Goal: Information Seeking & Learning: Check status

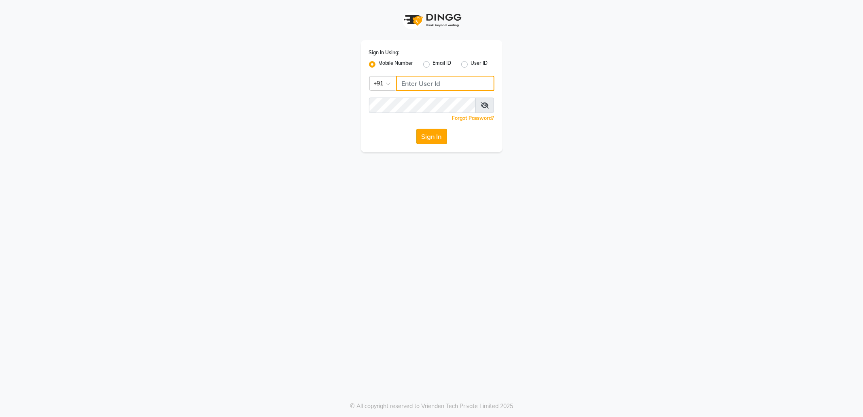
type input "7718826377"
click at [438, 132] on button "Sign In" at bounding box center [431, 136] width 31 height 15
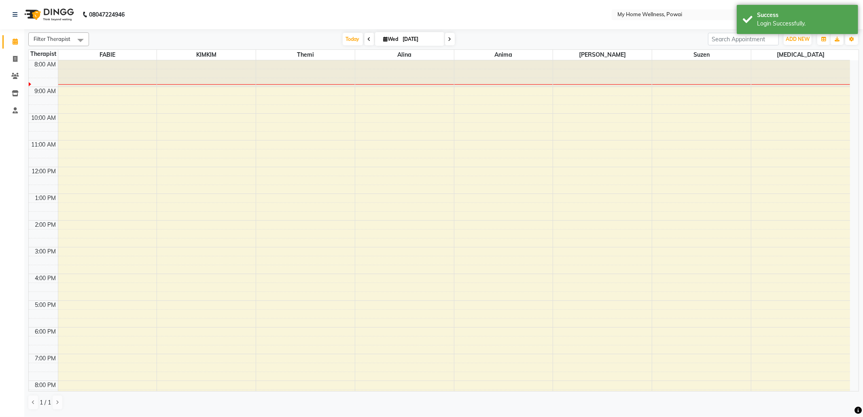
select select "en"
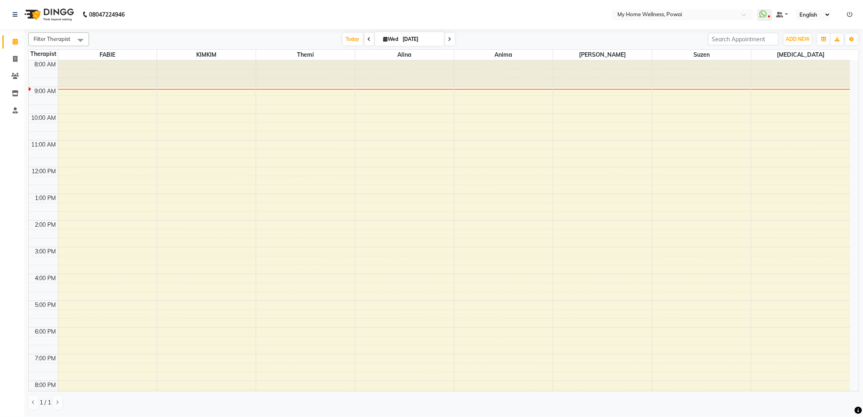
click at [364, 39] on span at bounding box center [369, 39] width 10 height 13
type input "[DATE]"
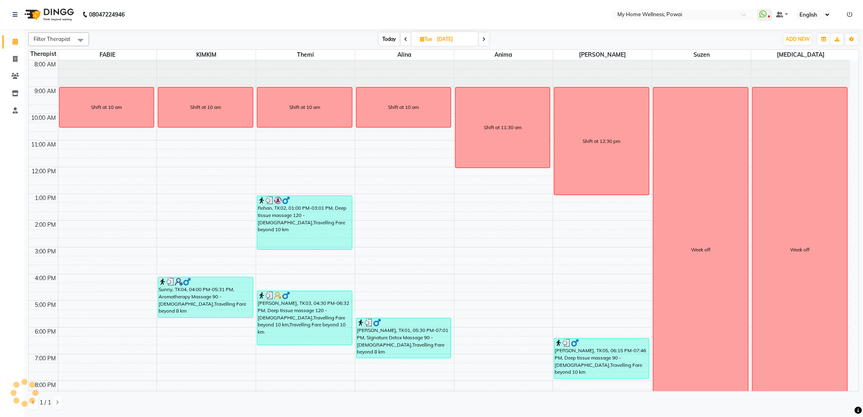
scroll to position [28, 0]
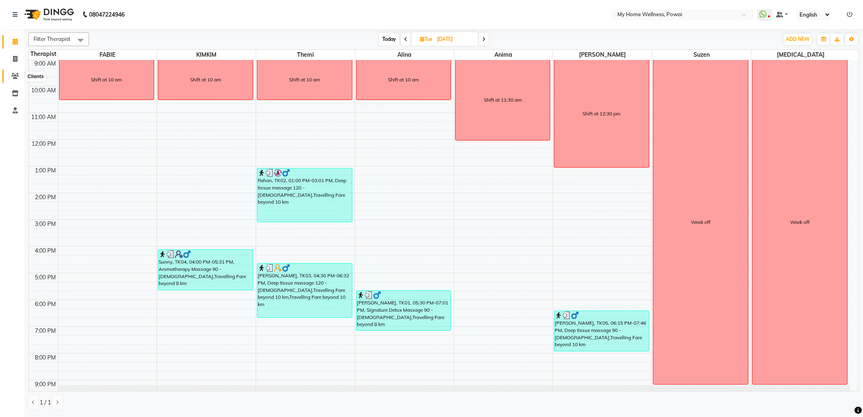
click at [13, 74] on icon at bounding box center [15, 76] width 8 height 6
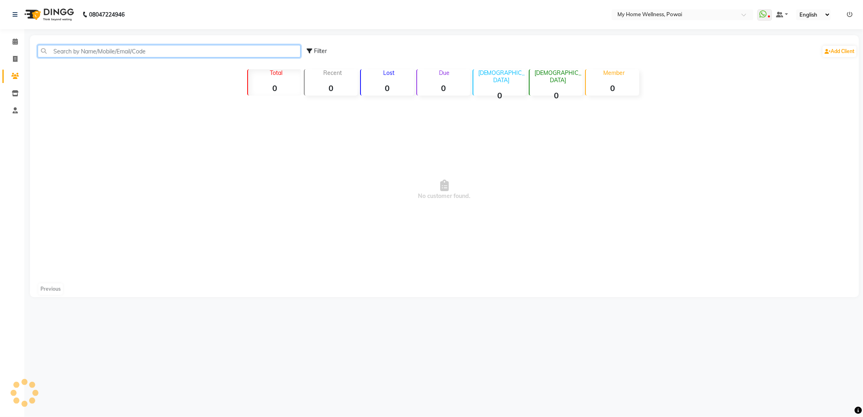
click at [72, 52] on input "text" at bounding box center [169, 51] width 263 height 13
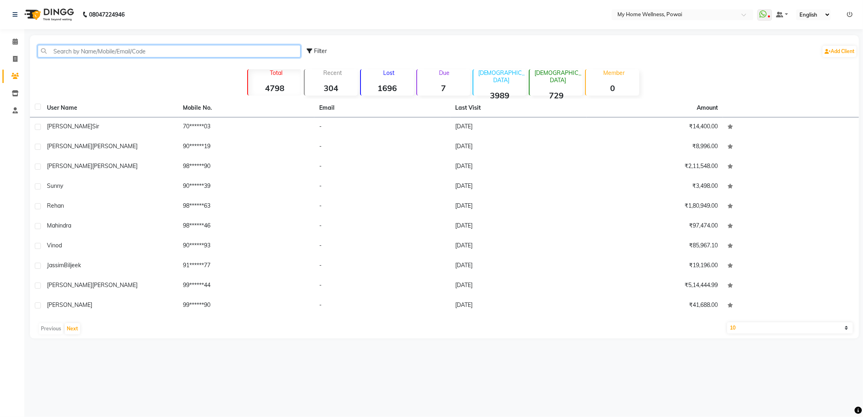
paste input "9833115420"
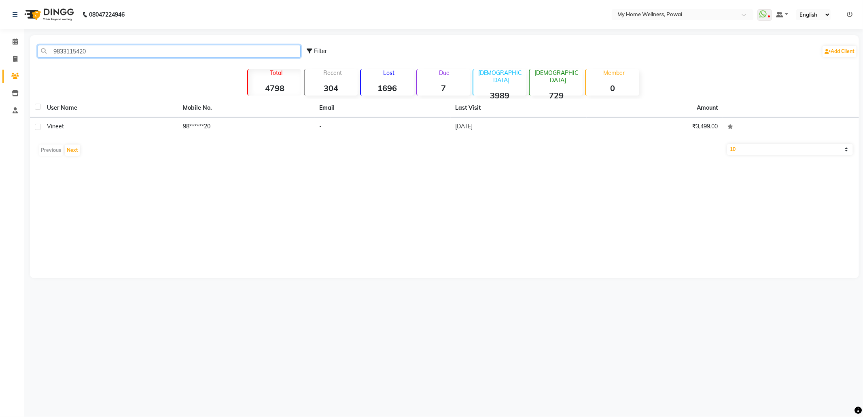
click at [53, 52] on input "9833115420" at bounding box center [169, 51] width 263 height 13
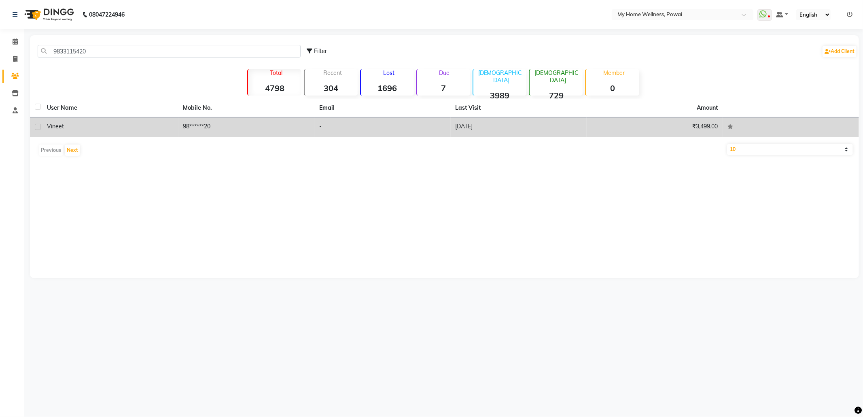
click at [253, 123] on td "98******20" at bounding box center [246, 127] width 136 height 20
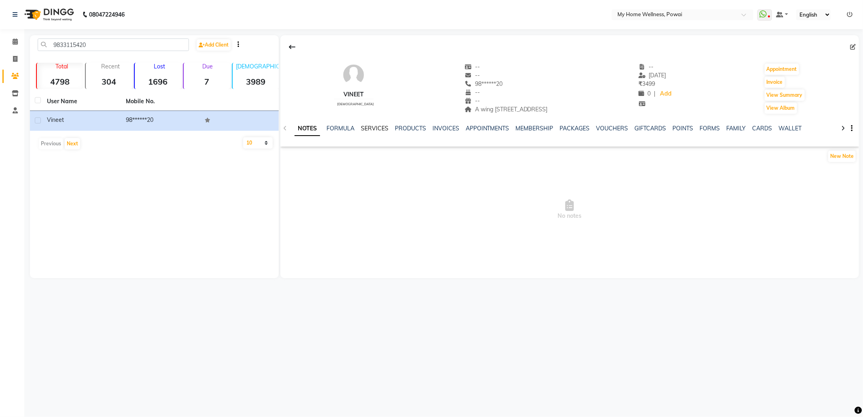
click at [382, 129] on link "SERVICES" at bounding box center [375, 128] width 28 height 7
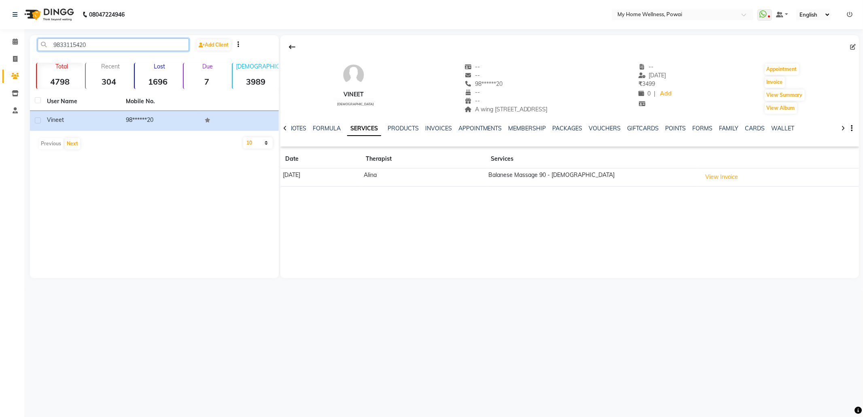
click at [97, 43] on input "9833115420" at bounding box center [113, 44] width 151 height 13
type input "9"
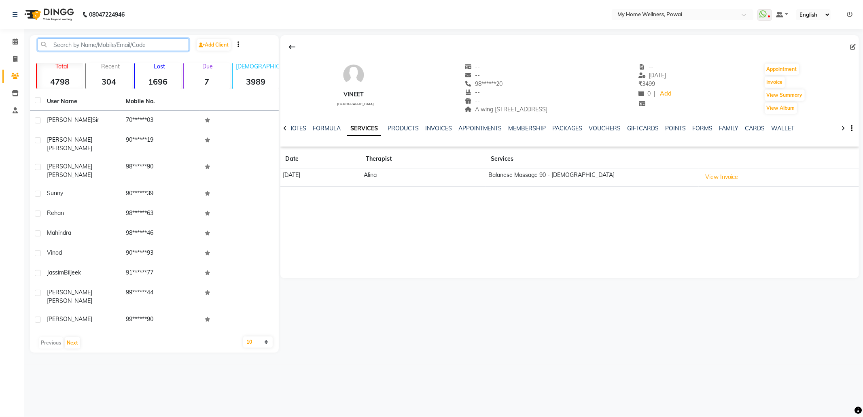
paste input "8460398014"
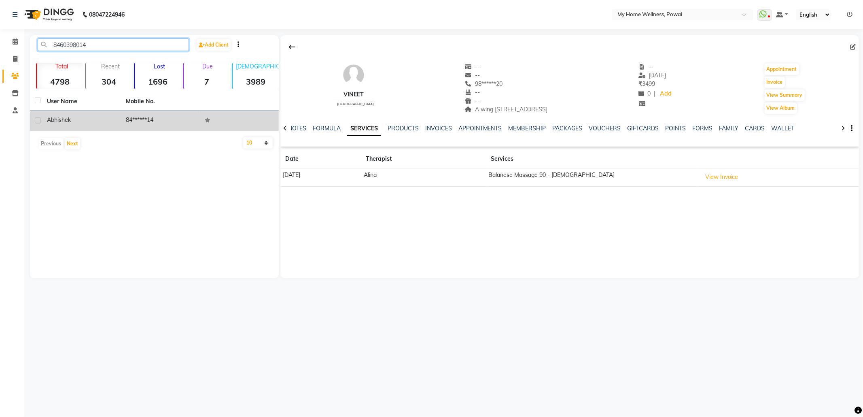
type input "8460398014"
click at [167, 115] on td "84******14" at bounding box center [160, 121] width 79 height 20
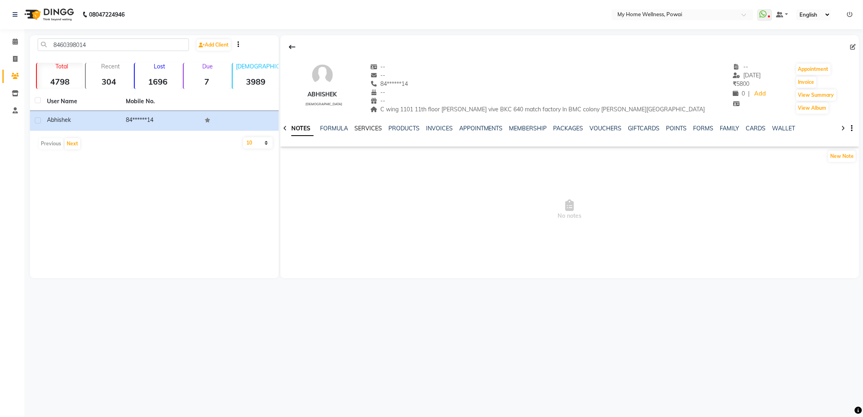
click at [365, 129] on link "SERVICES" at bounding box center [368, 128] width 28 height 7
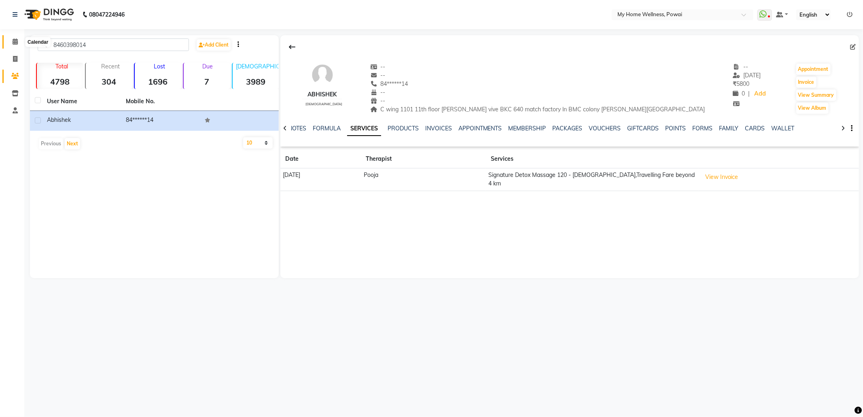
click at [18, 39] on span at bounding box center [15, 41] width 14 height 9
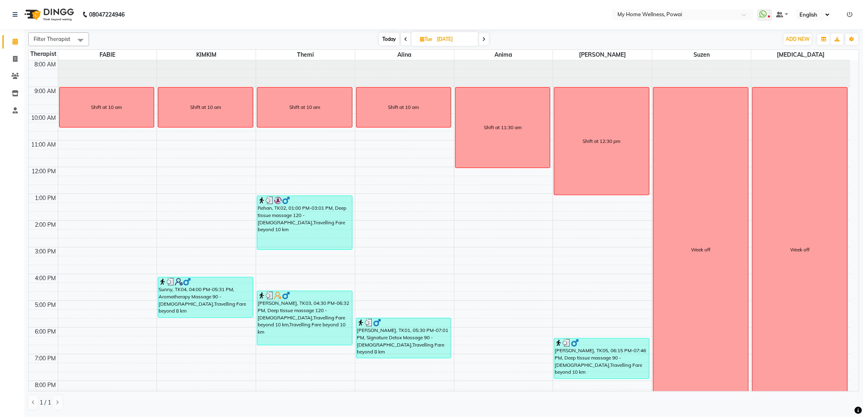
drag, startPoint x: 485, startPoint y: 36, endPoint x: 473, endPoint y: 39, distance: 12.4
click at [485, 37] on icon at bounding box center [483, 39] width 3 height 5
type input "[DATE]"
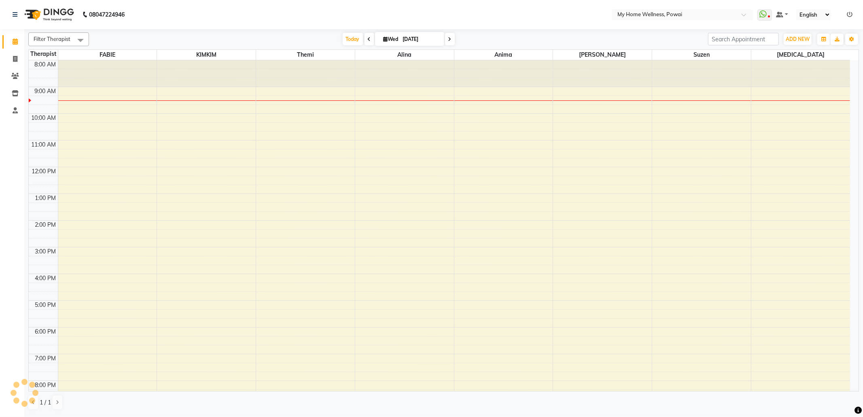
scroll to position [28, 0]
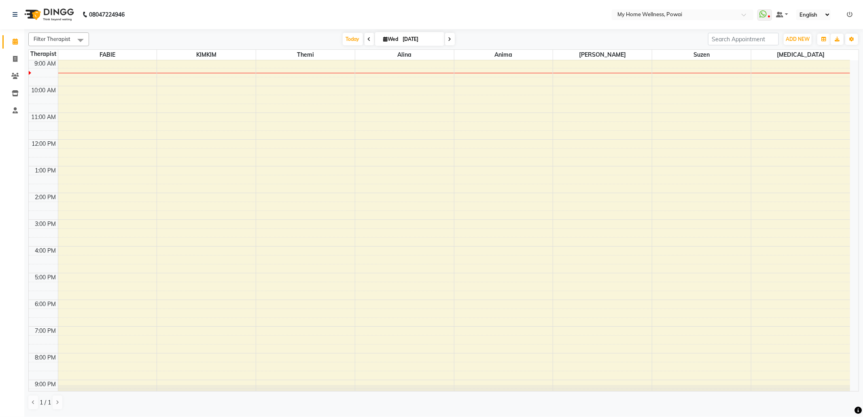
click at [403, 39] on input "[DATE]" at bounding box center [420, 39] width 40 height 12
select select "9"
select select "2025"
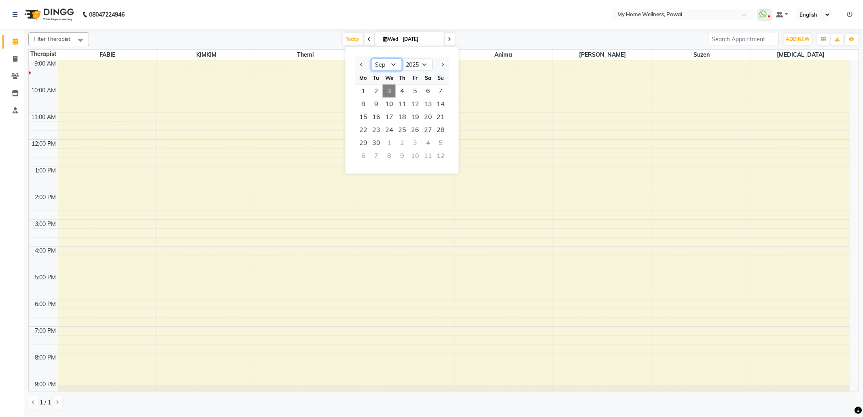
click at [398, 65] on select "Jan Feb Mar Apr May Jun [DATE] Aug Sep Oct Nov Dec" at bounding box center [386, 65] width 31 height 12
select select "8"
click at [371, 59] on select "Jan Feb Mar Apr May Jun [DATE] Aug Sep Oct Nov Dec" at bounding box center [386, 65] width 31 height 12
click at [388, 138] on span "27" at bounding box center [389, 142] width 13 height 13
type input "[DATE]"
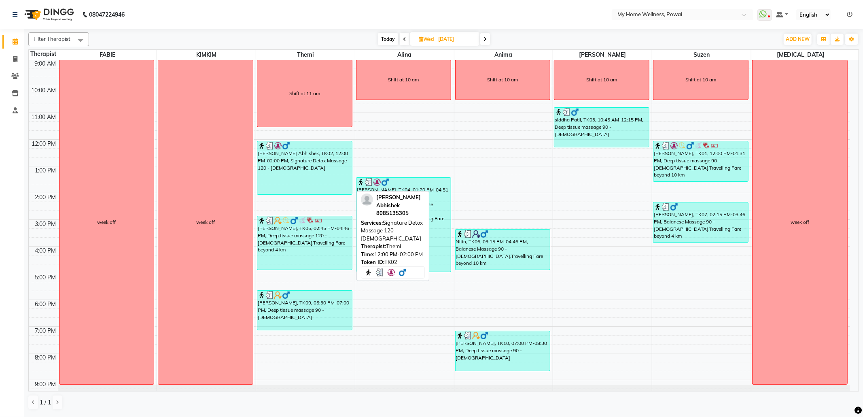
click at [306, 169] on div "[PERSON_NAME] Abhishek, TK02, 12:00 PM-02:00 PM, Signature Detox Massage 120 - …" at bounding box center [304, 167] width 95 height 53
select select "3"
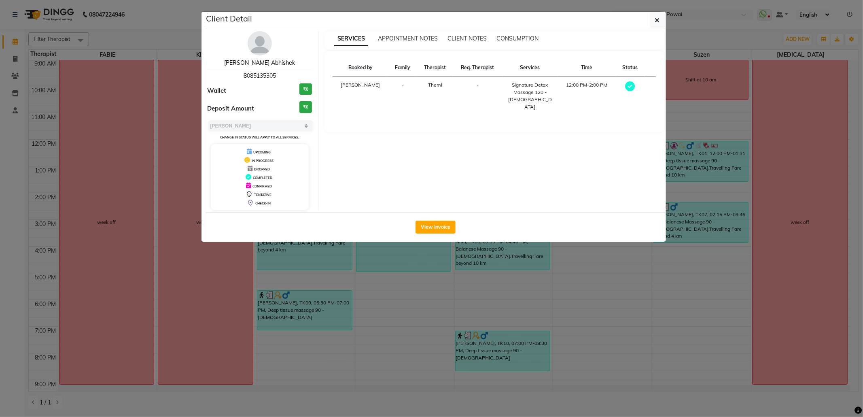
click at [269, 64] on link "[PERSON_NAME] Abhishek" at bounding box center [259, 62] width 71 height 7
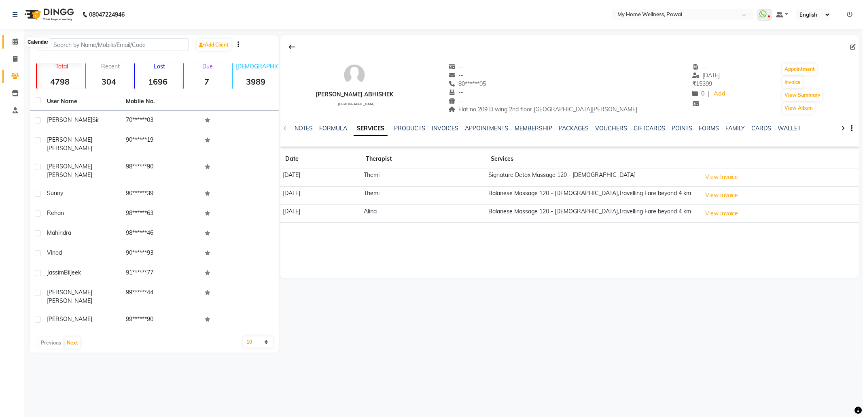
click at [20, 44] on span at bounding box center [15, 41] width 14 height 9
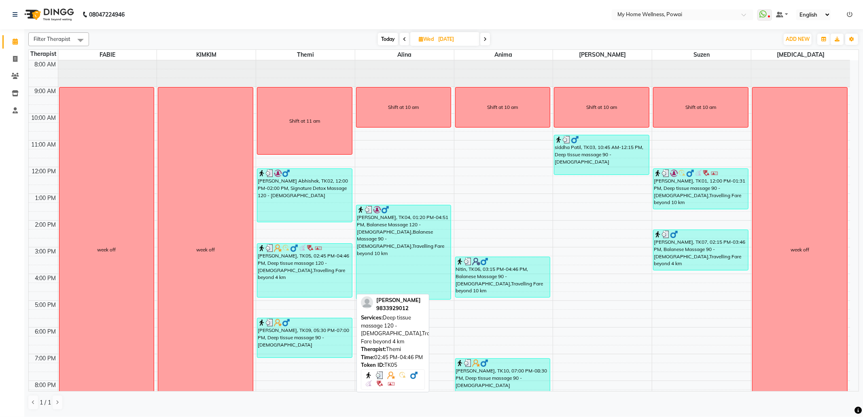
click at [300, 272] on div "[PERSON_NAME], TK05, 02:45 PM-04:46 PM, Deep tissue massage 120 - [DEMOGRAPHIC_…" at bounding box center [304, 270] width 95 height 53
select select "3"
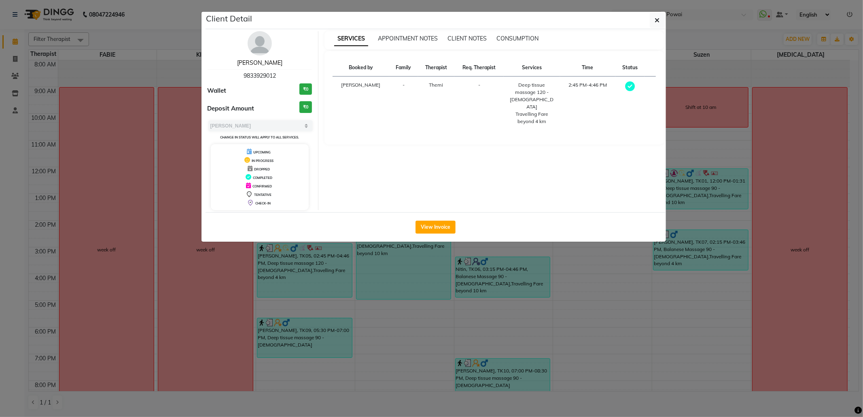
click at [268, 61] on link "[PERSON_NAME]" at bounding box center [259, 62] width 45 height 7
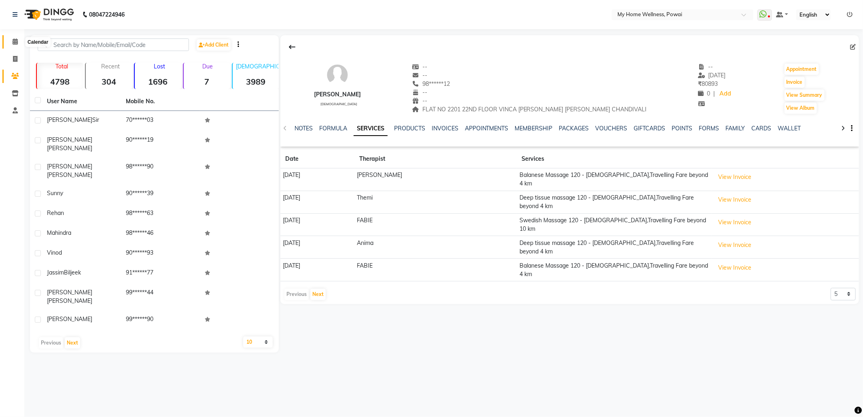
click at [13, 44] on icon at bounding box center [15, 41] width 5 height 6
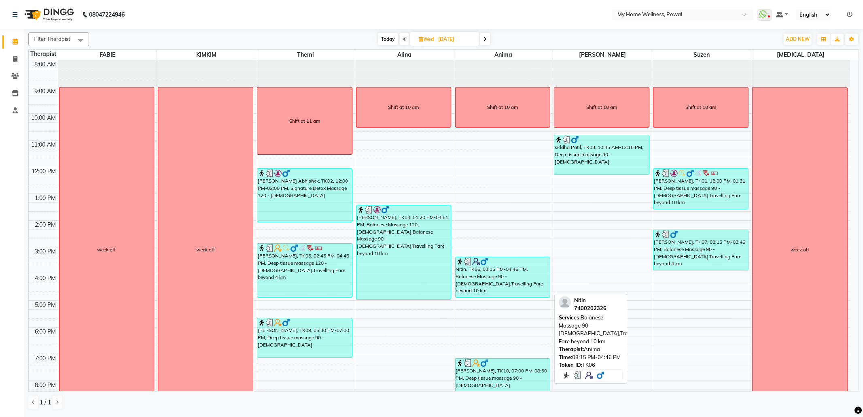
click at [481, 278] on div "Nitin, TK06, 03:15 PM-04:46 PM, Balanese Massage 90 - [DEMOGRAPHIC_DATA],Travel…" at bounding box center [503, 277] width 95 height 40
select select "3"
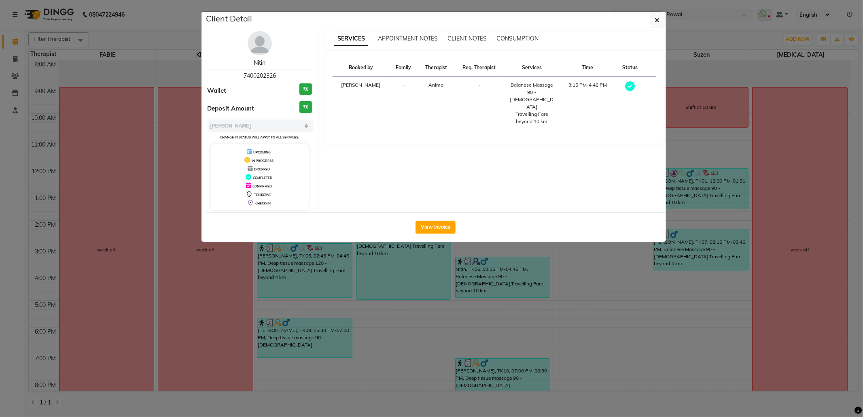
click at [262, 62] on link "Nitin" at bounding box center [260, 62] width 12 height 7
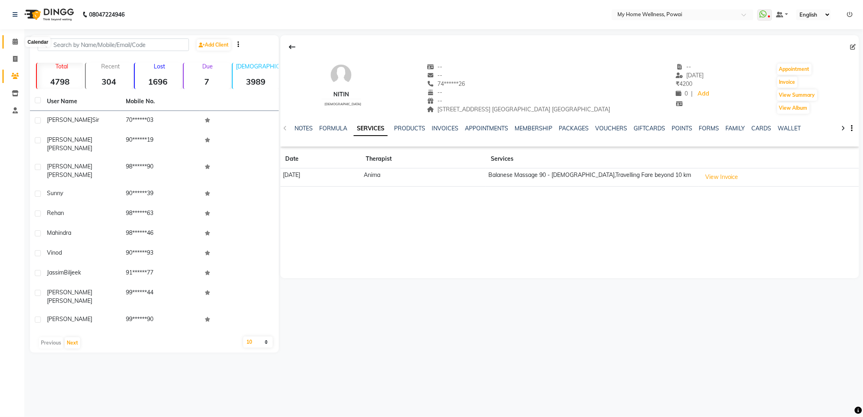
click at [13, 41] on icon at bounding box center [15, 41] width 5 height 6
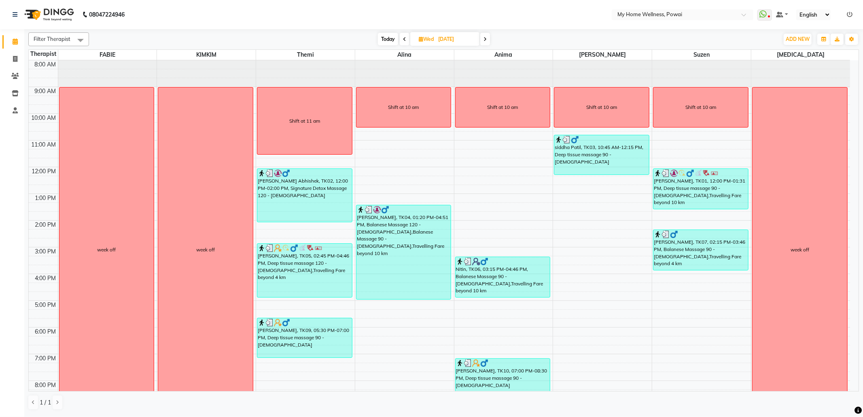
click at [434, 41] on span "Wed" at bounding box center [426, 39] width 19 height 6
select select "8"
select select "2025"
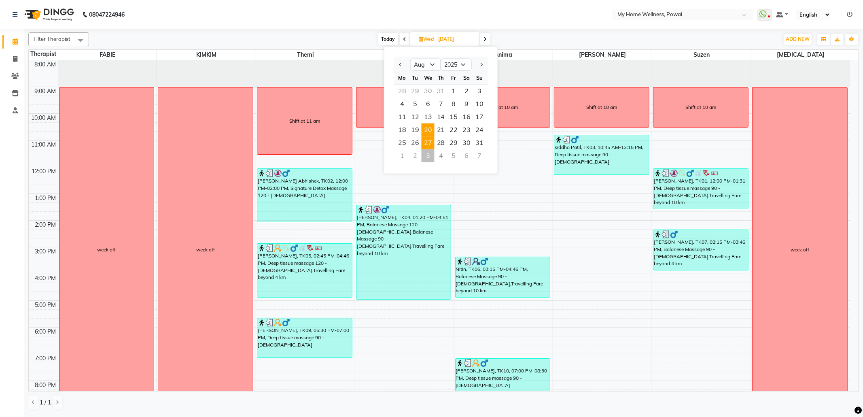
click at [426, 127] on span "20" at bounding box center [428, 129] width 13 height 13
type input "[DATE]"
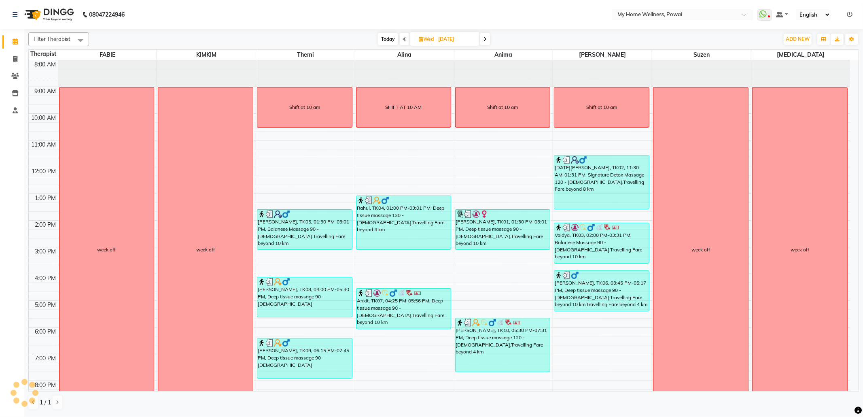
scroll to position [28, 0]
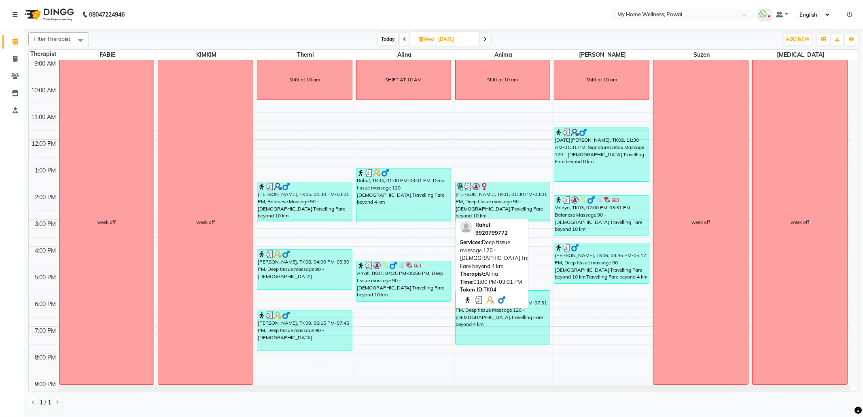
click at [381, 205] on div "Rahul, TK04, 01:00 PM-03:01 PM, Deep tissue massage 120 - [DEMOGRAPHIC_DATA],Tr…" at bounding box center [403, 194] width 95 height 53
select select "3"
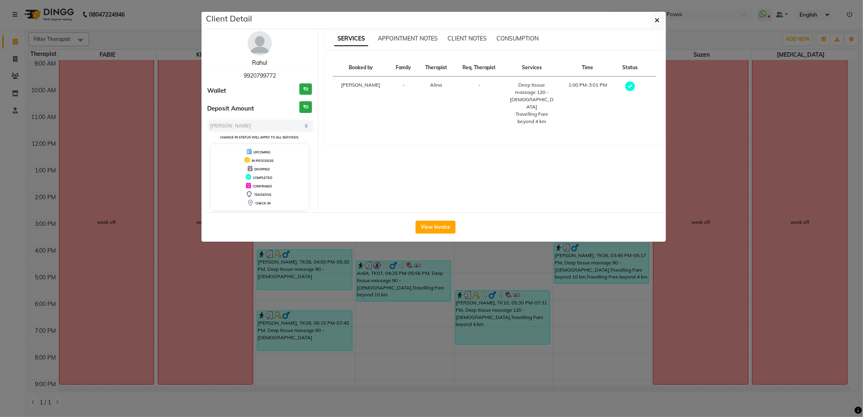
click at [261, 60] on link "Rahul" at bounding box center [259, 62] width 15 height 7
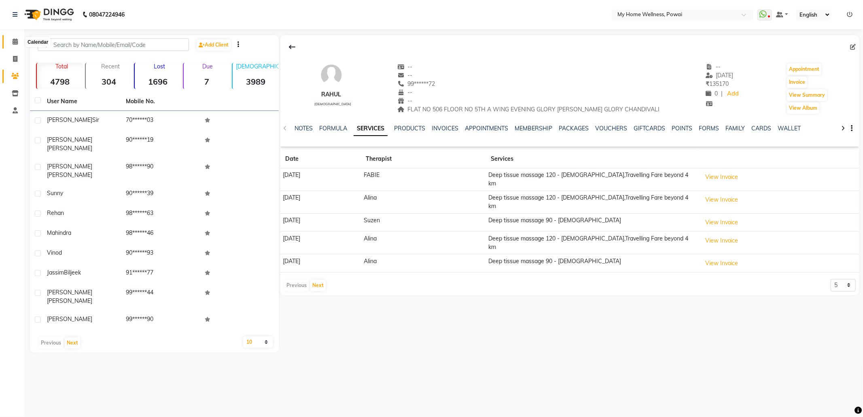
click at [15, 40] on icon at bounding box center [15, 41] width 5 height 6
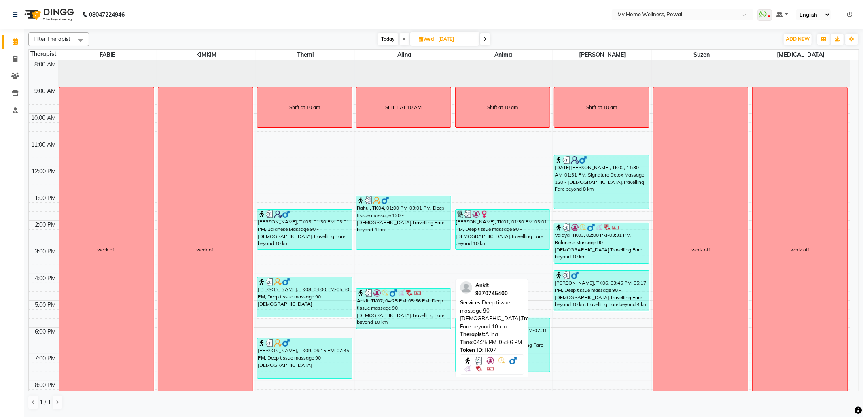
click at [392, 310] on div "Ankit, TK07, 04:25 PM-05:56 PM, Deep tissue massage 90 - [DEMOGRAPHIC_DATA],Tra…" at bounding box center [403, 308] width 95 height 40
select select "3"
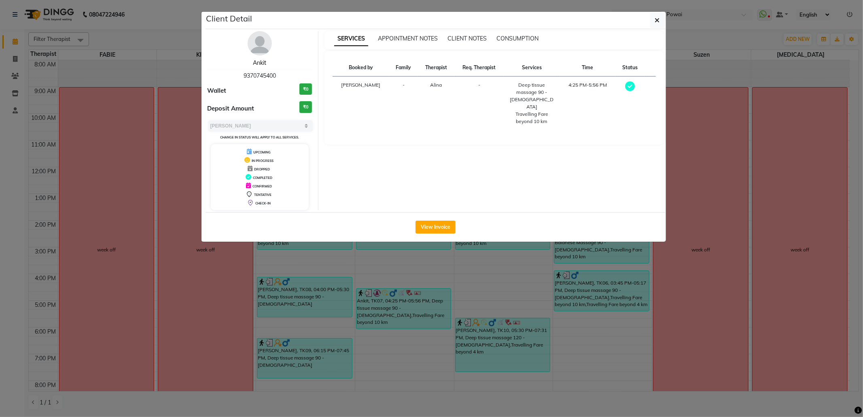
click at [265, 61] on link "Ankit" at bounding box center [259, 62] width 13 height 7
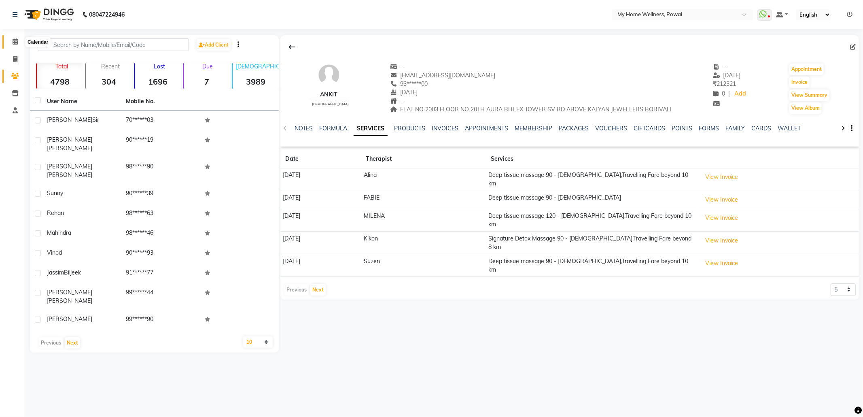
click at [11, 38] on span at bounding box center [15, 41] width 14 height 9
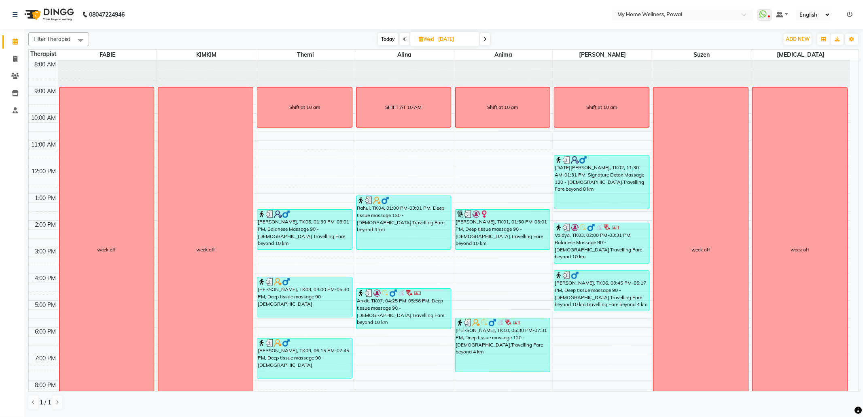
click at [429, 41] on span "Wed" at bounding box center [426, 39] width 19 height 6
select select "8"
select select "2025"
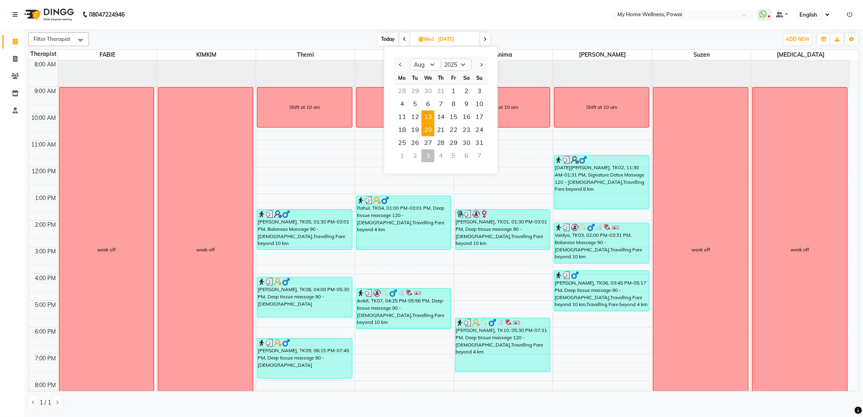
click at [429, 115] on span "13" at bounding box center [428, 116] width 13 height 13
type input "[DATE]"
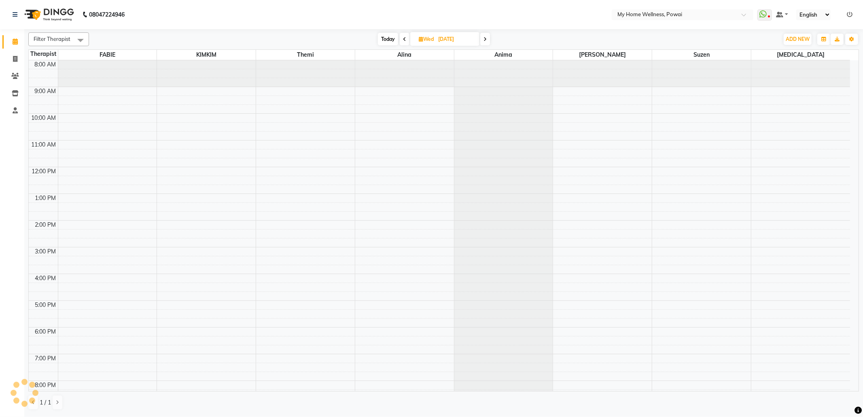
scroll to position [28, 0]
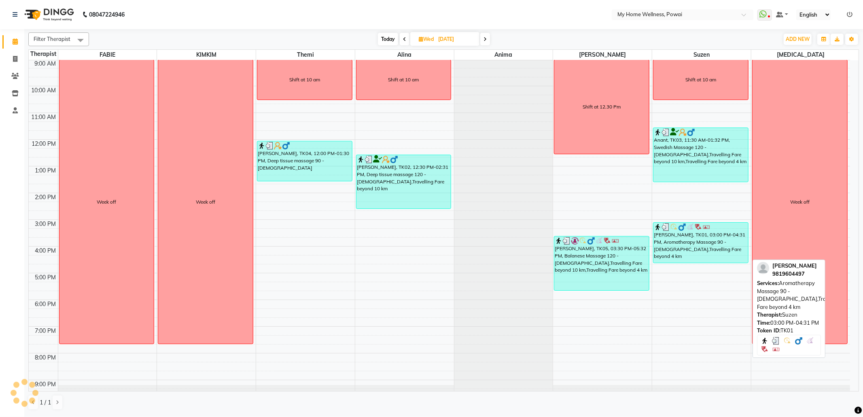
click at [672, 252] on div "[PERSON_NAME], TK01, 03:00 PM-04:31 PM, Aromatherapy Massage 90 - [DEMOGRAPHIC_…" at bounding box center [700, 242] width 95 height 40
select select "3"
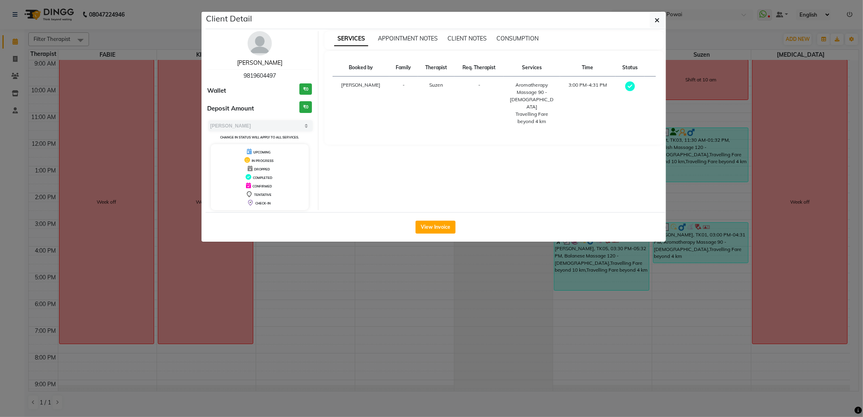
click at [261, 64] on link "[PERSON_NAME]" at bounding box center [259, 62] width 45 height 7
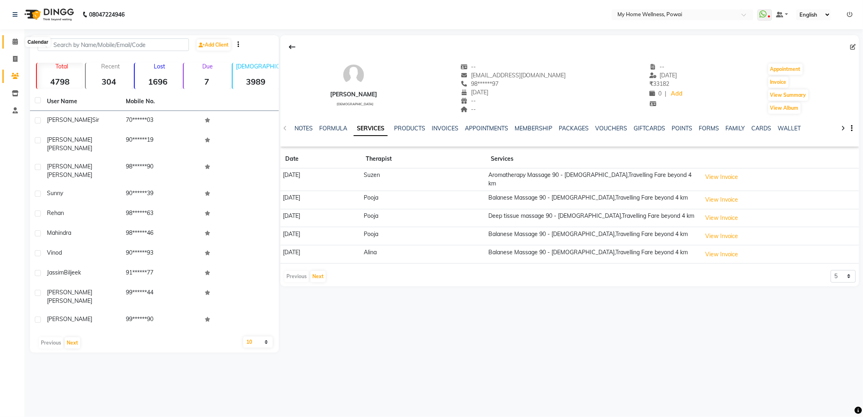
click at [19, 44] on span at bounding box center [15, 41] width 14 height 9
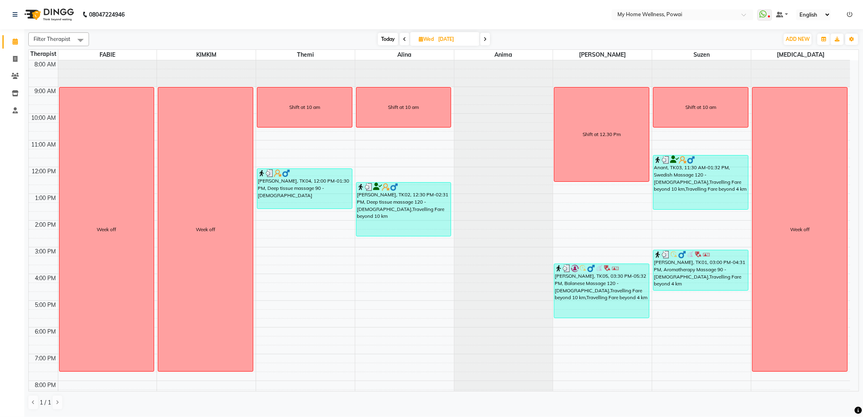
click at [426, 40] on span "Wed" at bounding box center [426, 39] width 19 height 6
select select "8"
select select "2025"
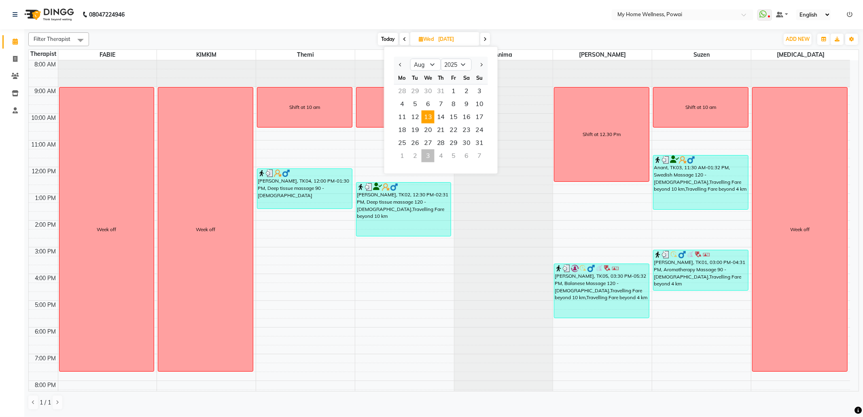
click at [431, 104] on span "6" at bounding box center [428, 103] width 13 height 13
type input "[DATE]"
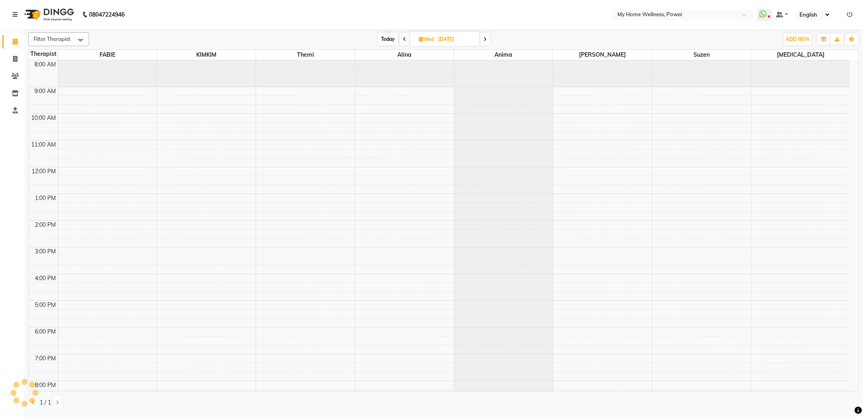
scroll to position [28, 0]
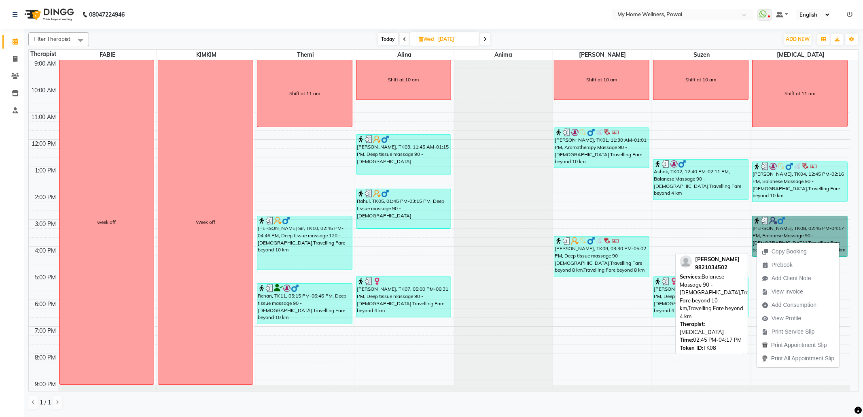
click at [760, 229] on link "[PERSON_NAME], TK08, 02:45 PM-04:17 PM, Balanese Massage 90 - [DEMOGRAPHIC_DATA…" at bounding box center [799, 236] width 95 height 41
select select "3"
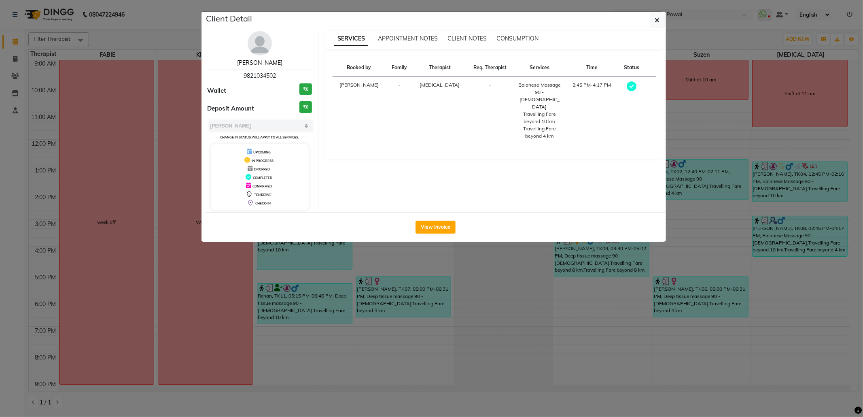
click at [267, 63] on link "[PERSON_NAME]" at bounding box center [259, 62] width 45 height 7
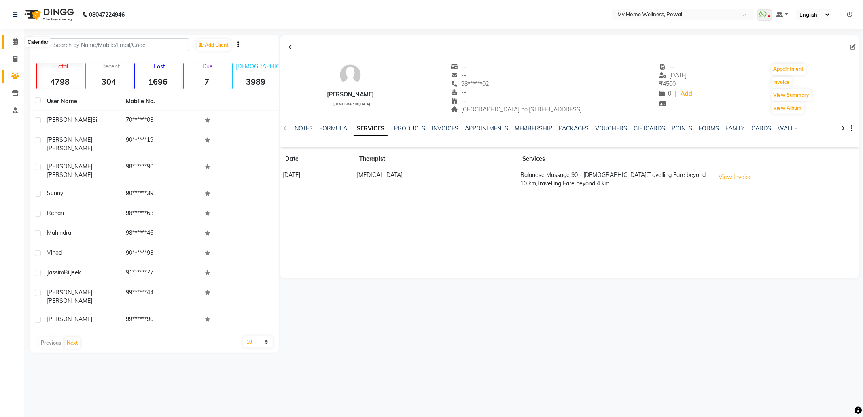
click at [15, 41] on icon at bounding box center [15, 41] width 5 height 6
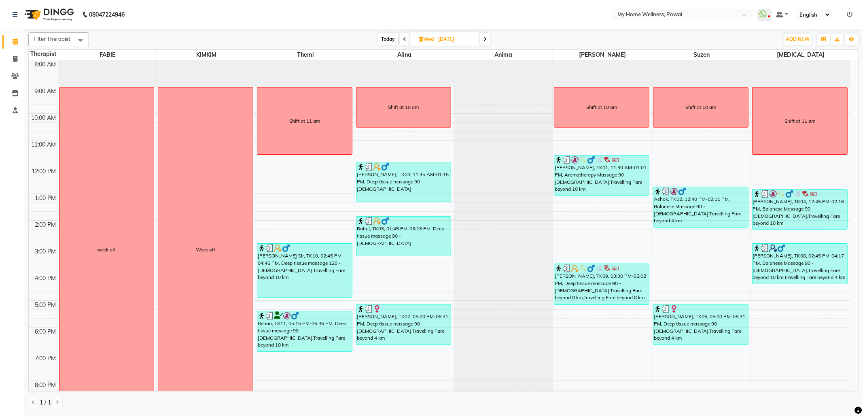
click at [445, 44] on input "[DATE]" at bounding box center [456, 39] width 40 height 12
select select "8"
select select "2025"
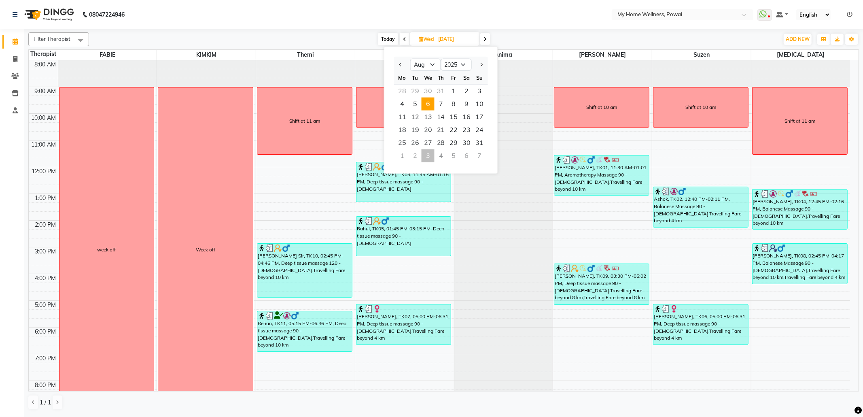
click at [426, 88] on div "30" at bounding box center [428, 91] width 13 height 13
type input "[DATE]"
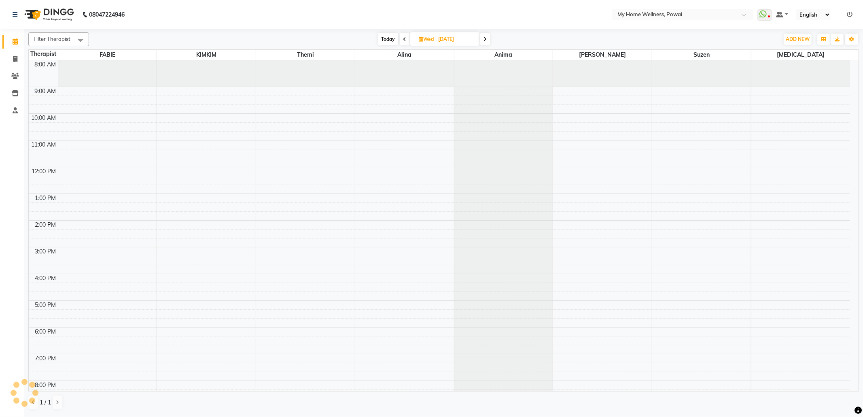
scroll to position [28, 0]
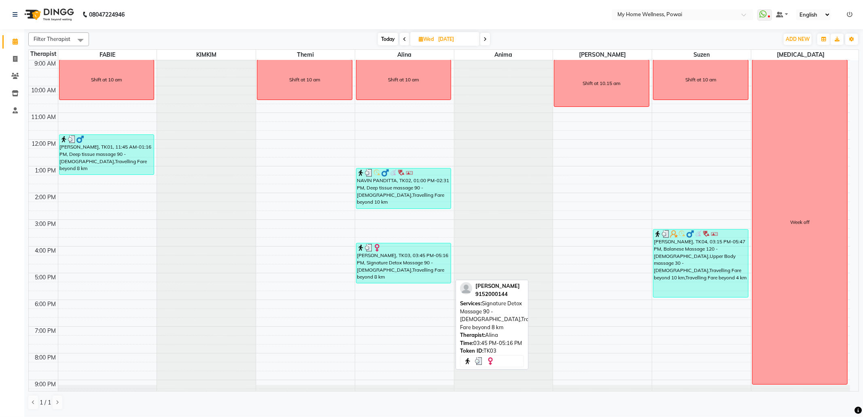
click at [385, 267] on div "[PERSON_NAME], TK03, 03:45 PM-05:16 PM, Signature Detox Massage 90 - [DEMOGRAPH…" at bounding box center [403, 263] width 95 height 40
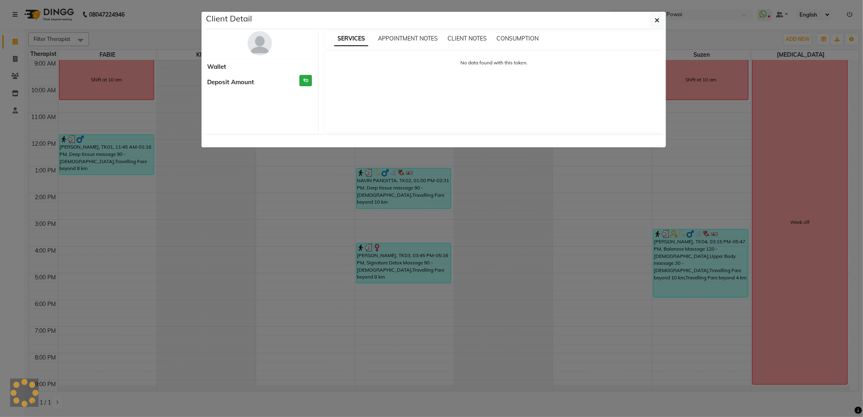
select select "3"
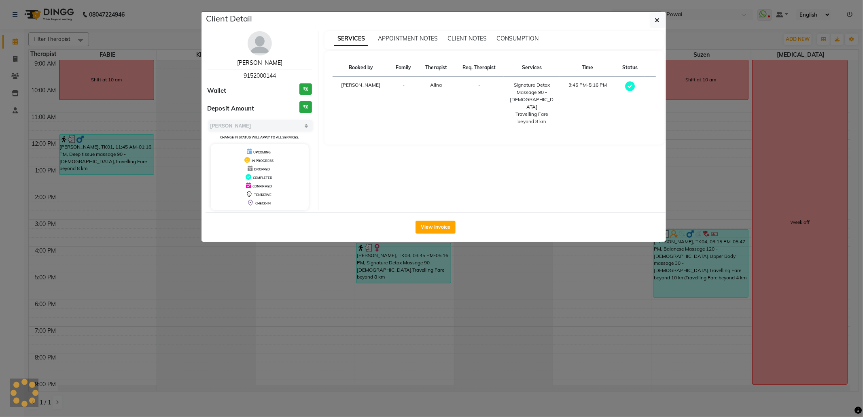
click at [261, 60] on link "[PERSON_NAME]" at bounding box center [259, 62] width 45 height 7
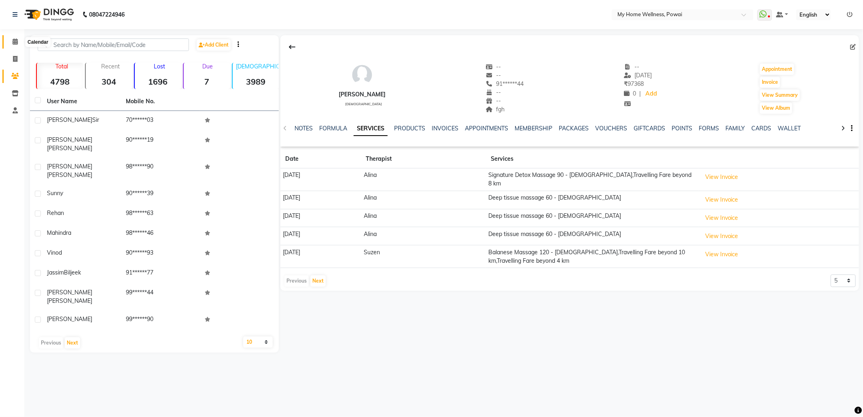
click at [18, 44] on span at bounding box center [15, 41] width 14 height 9
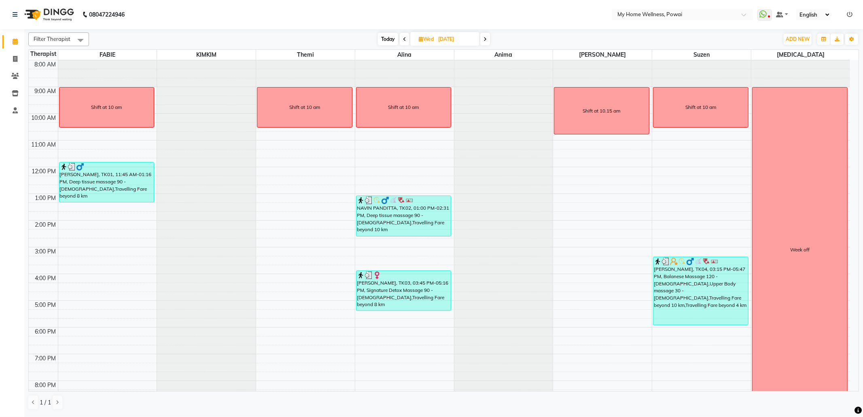
click at [425, 40] on span "Wed" at bounding box center [426, 39] width 19 height 6
select select "7"
select select "2025"
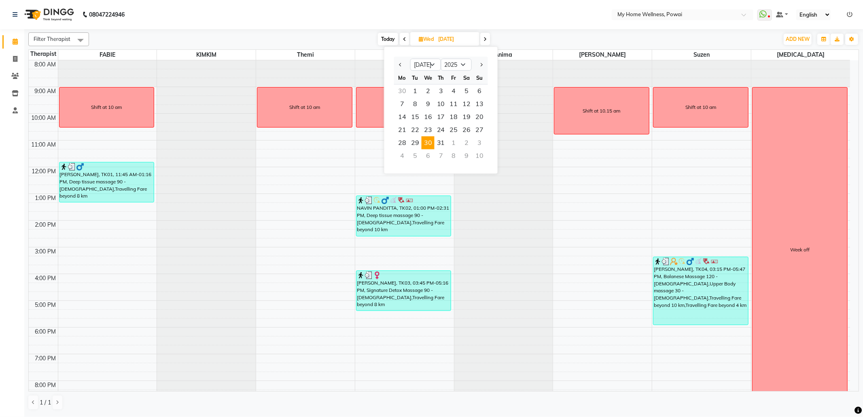
click at [425, 127] on span "23" at bounding box center [428, 129] width 13 height 13
type input "[DATE]"
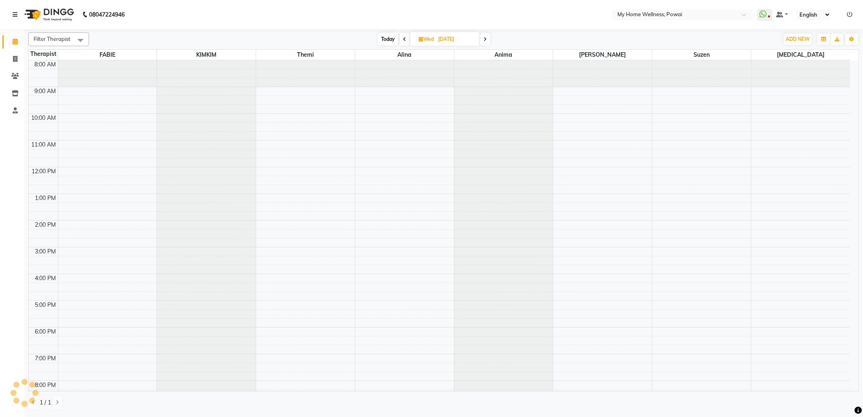
scroll to position [28, 0]
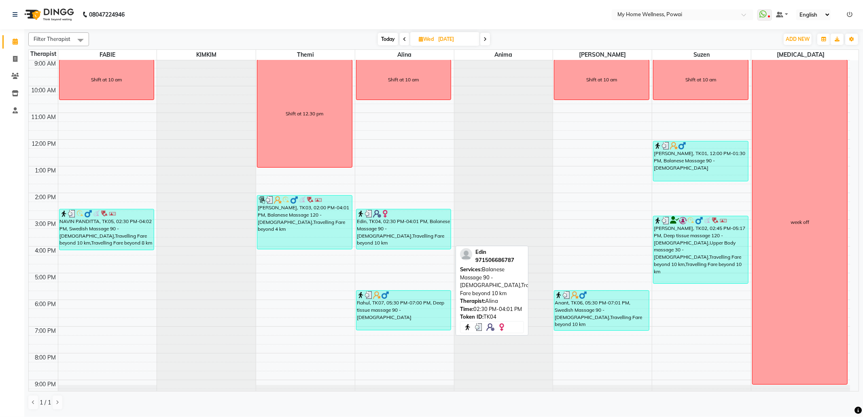
click at [409, 243] on div "Edin, TK04, 02:30 PM-04:01 PM, Balanese Massage 90 - [DEMOGRAPHIC_DATA],Travell…" at bounding box center [403, 229] width 95 height 40
select select "3"
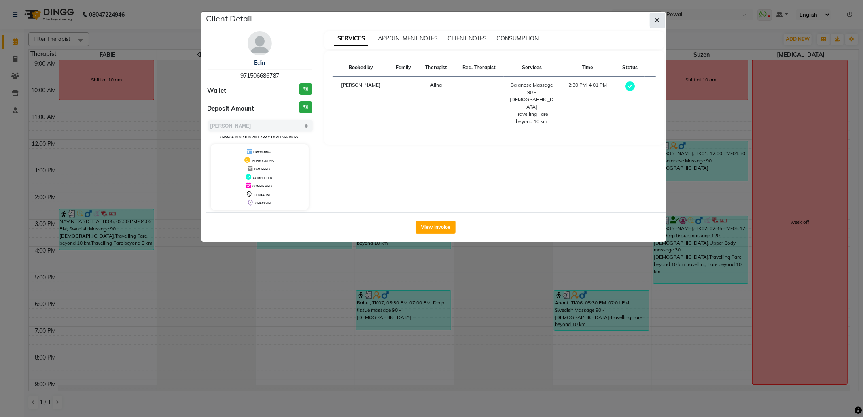
click at [661, 22] on button "button" at bounding box center [657, 20] width 15 height 15
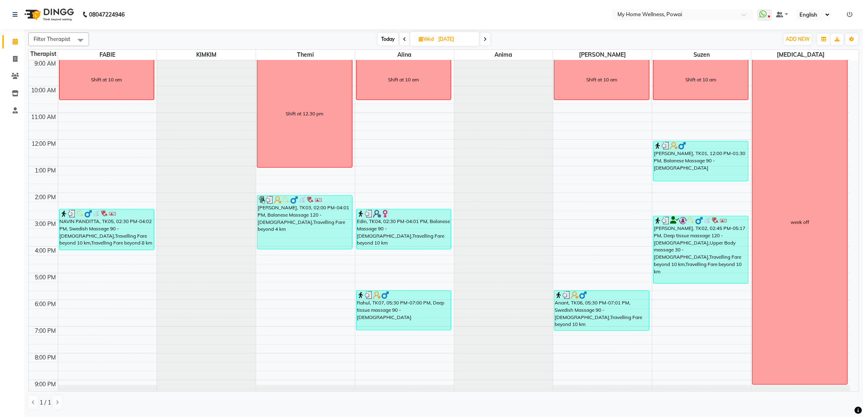
click at [439, 38] on input "[DATE]" at bounding box center [456, 39] width 40 height 12
select select "7"
select select "2025"
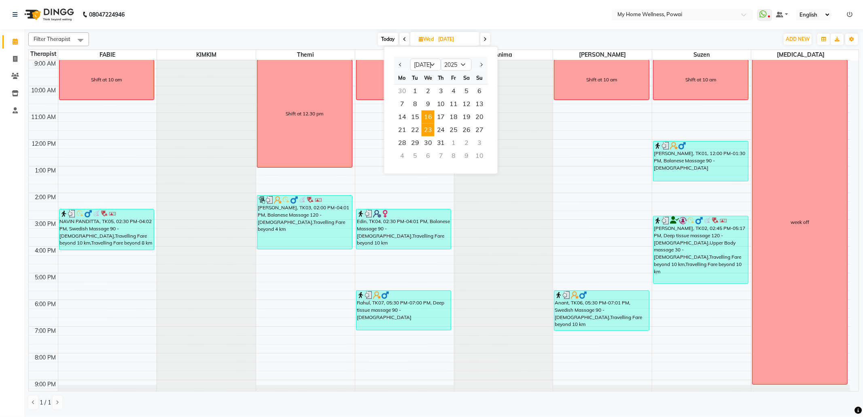
click at [432, 117] on span "16" at bounding box center [428, 116] width 13 height 13
type input "[DATE]"
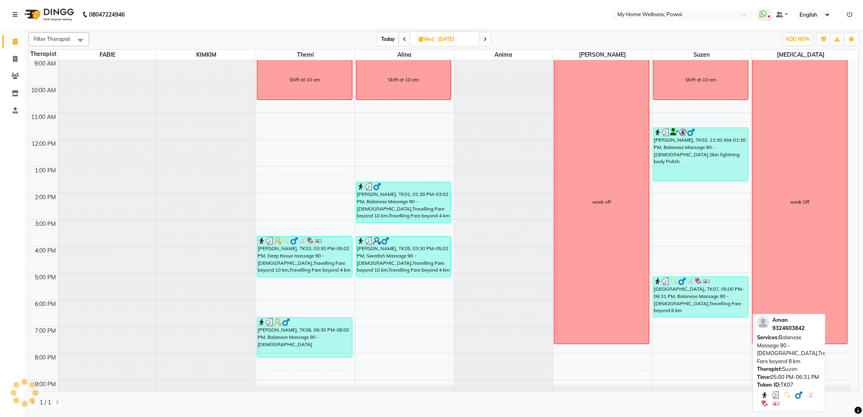
click at [736, 314] on div "[GEOGRAPHIC_DATA], TK07, 05:00 PM-06:31 PM, Balanese Massage 90 - [DEMOGRAPHIC_…" at bounding box center [700, 297] width 95 height 40
select select "3"
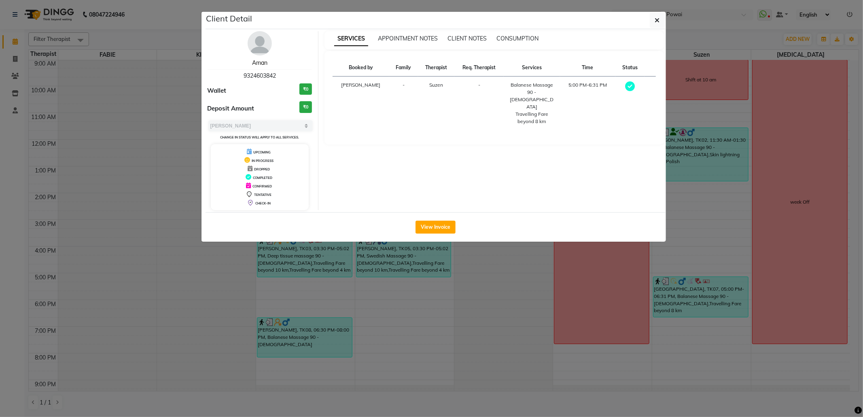
click at [256, 64] on link "Aman" at bounding box center [259, 62] width 15 height 7
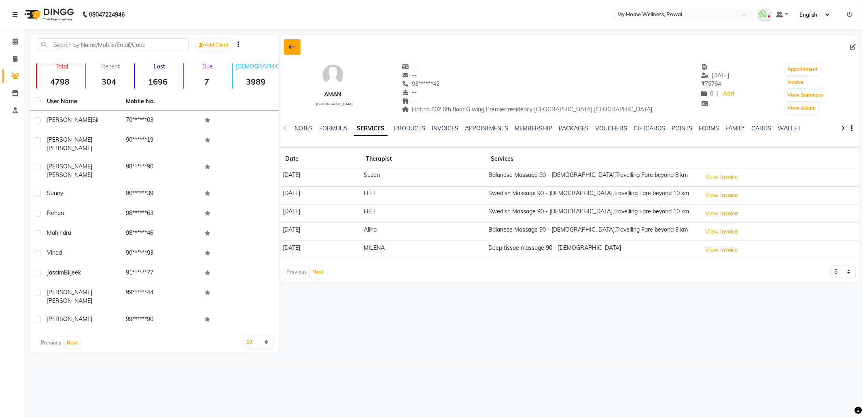
click at [287, 49] on button at bounding box center [292, 46] width 17 height 15
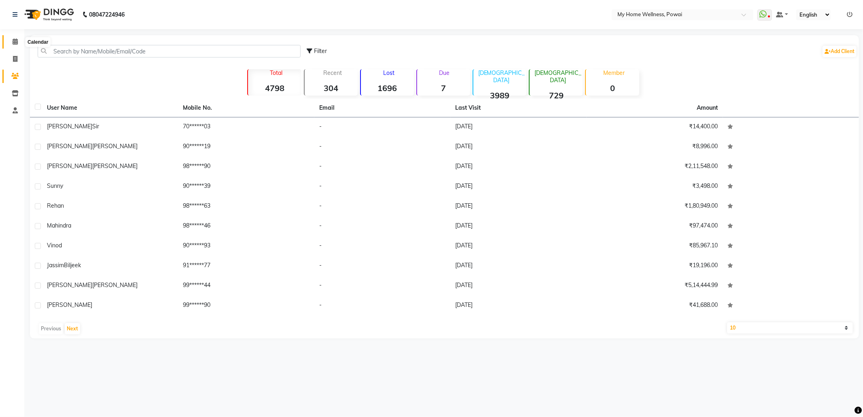
click at [20, 41] on span at bounding box center [15, 41] width 14 height 9
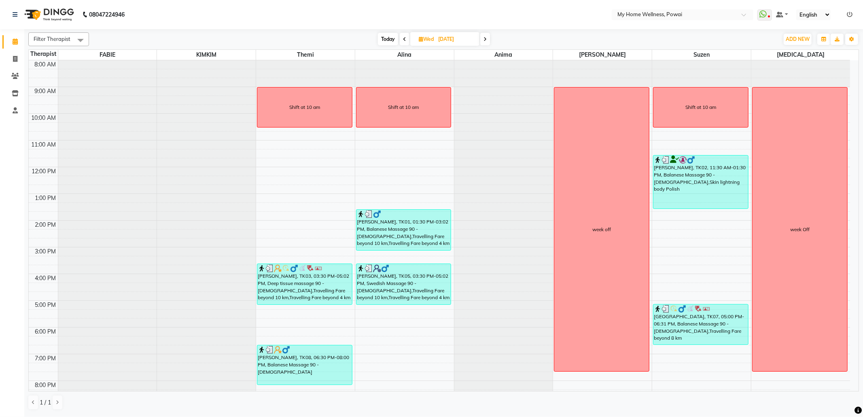
click at [460, 40] on input "[DATE]" at bounding box center [456, 39] width 40 height 12
select select "7"
select select "2025"
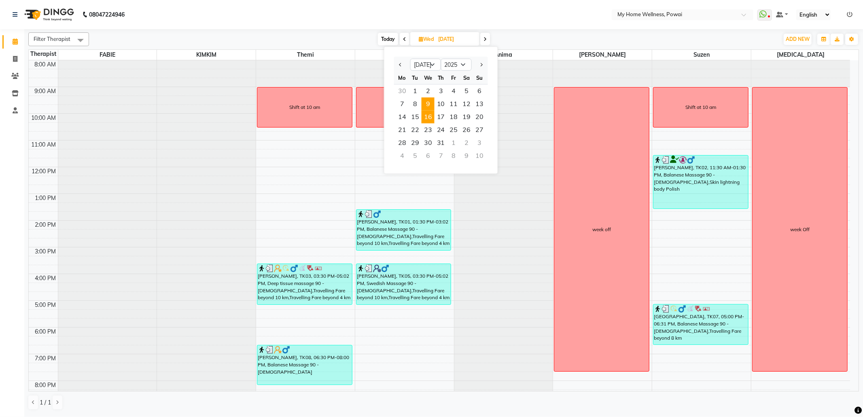
click at [428, 100] on span "9" at bounding box center [428, 103] width 13 height 13
type input "[DATE]"
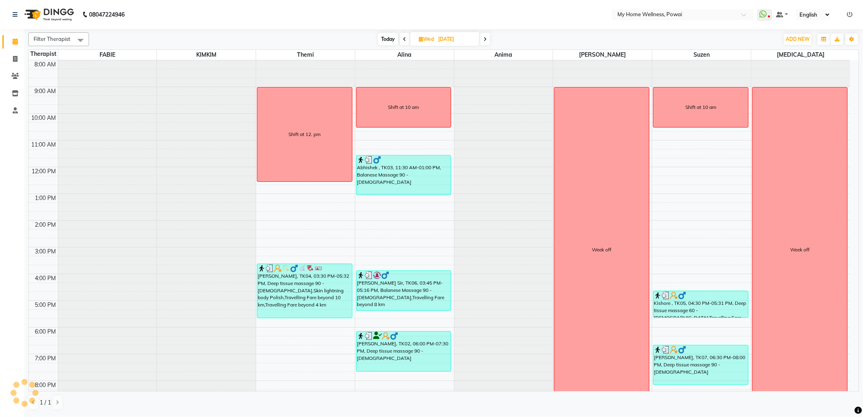
scroll to position [28, 0]
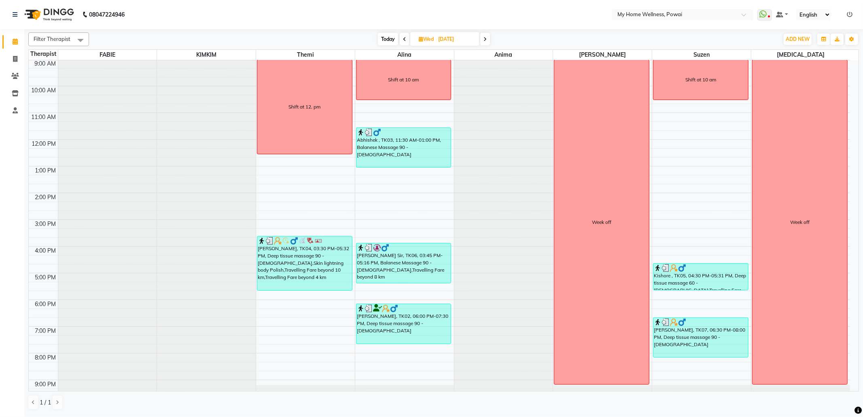
click at [432, 32] on span "[DATE]" at bounding box center [444, 39] width 69 height 14
click at [417, 42] on span "[DATE]" at bounding box center [444, 39] width 69 height 14
click at [443, 40] on input "[DATE]" at bounding box center [456, 39] width 40 height 12
select select "7"
select select "2025"
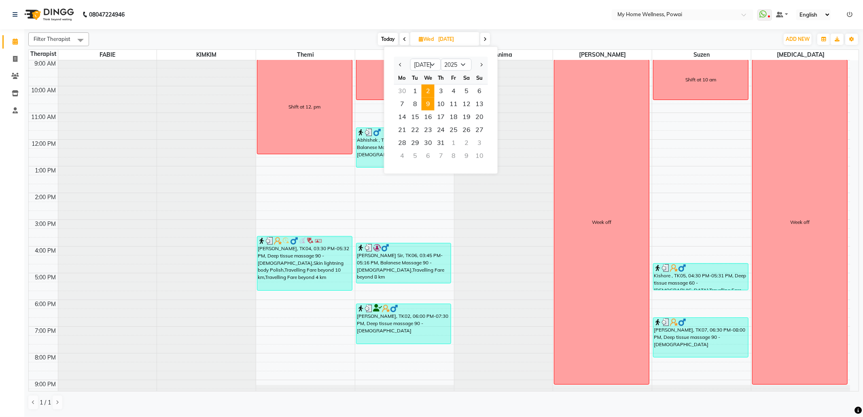
click at [429, 90] on span "2" at bounding box center [428, 91] width 13 height 13
type input "[DATE]"
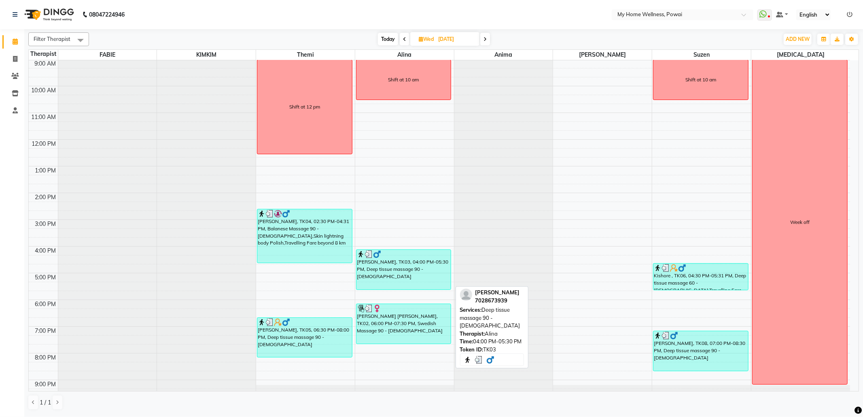
click at [414, 267] on div "[PERSON_NAME], TK03, 04:00 PM-05:30 PM, Deep tissue massage 90 - [DEMOGRAPHIC_D…" at bounding box center [403, 270] width 95 height 40
select select "3"
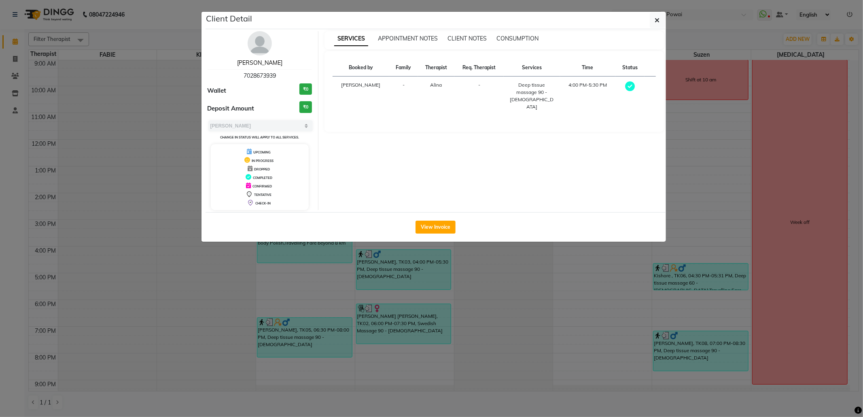
click at [262, 65] on link "[PERSON_NAME]" at bounding box center [259, 62] width 45 height 7
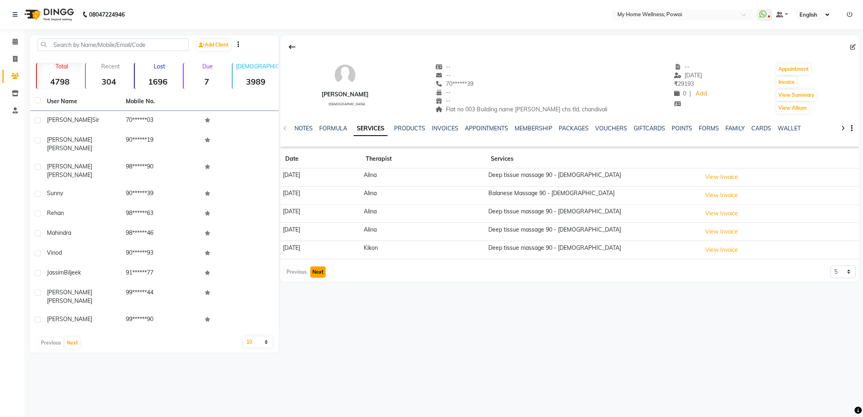
click at [322, 277] on button "Next" at bounding box center [317, 271] width 15 height 11
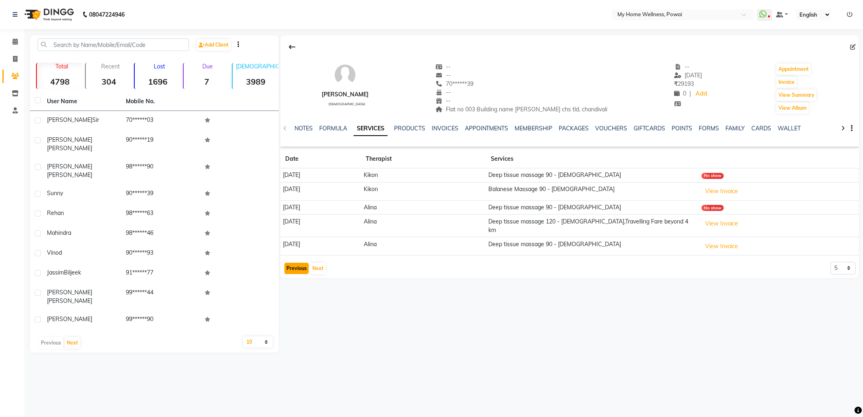
click at [293, 269] on button "Previous" at bounding box center [296, 268] width 24 height 11
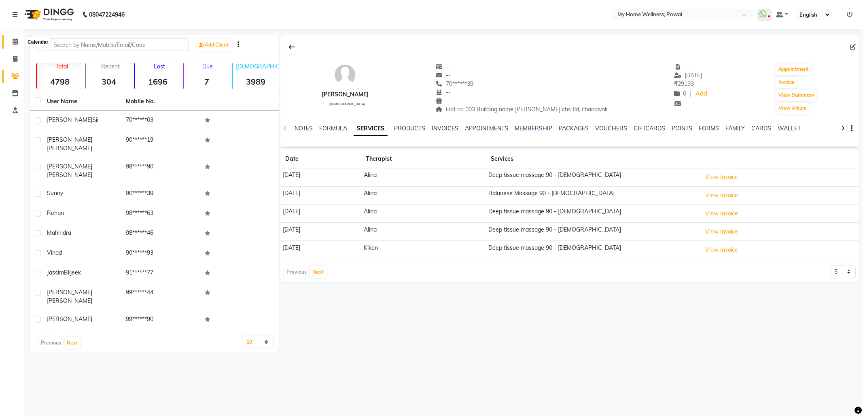
click at [13, 39] on icon at bounding box center [15, 41] width 5 height 6
